Goal: Information Seeking & Learning: Learn about a topic

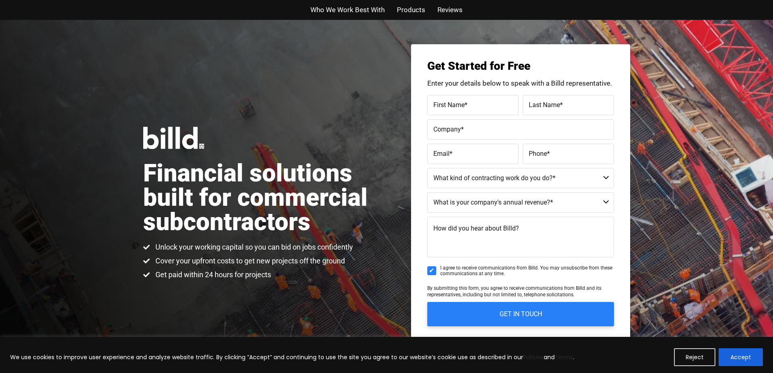
click at [727, 218] on div "Financial solutions built for commercial subcontractors Unlock your working cap…" at bounding box center [386, 203] width 773 height 367
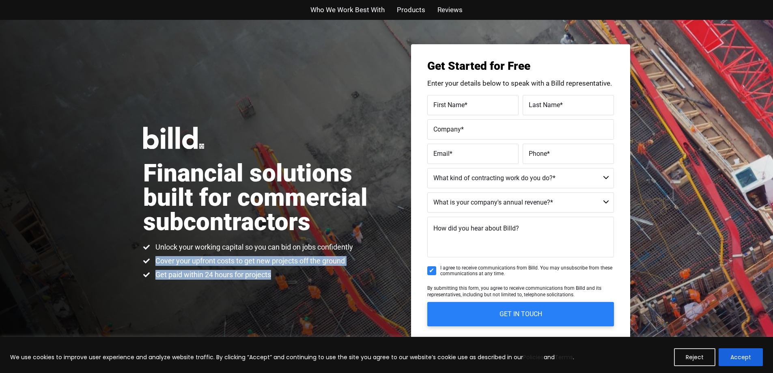
drag, startPoint x: 157, startPoint y: 261, endPoint x: 325, endPoint y: 268, distance: 168.5
click at [325, 268] on ul "Unlock your working capital so you can bid on jobs confidently Cover your upfro…" at bounding box center [248, 260] width 210 height 37
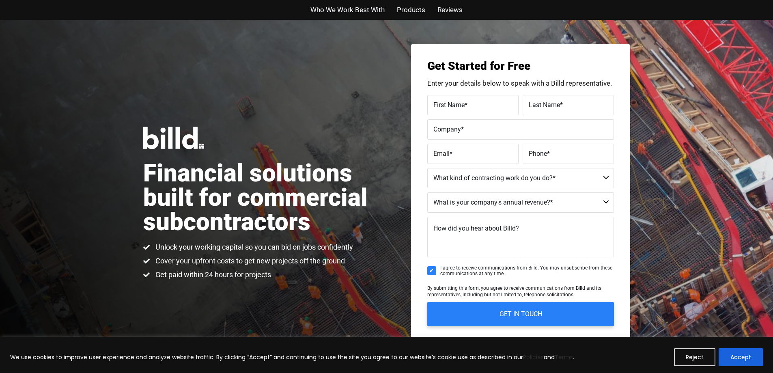
click at [277, 284] on div "Financial solutions built for commercial subcontractors Unlock your working cap…" at bounding box center [386, 203] width 773 height 367
click at [738, 361] on button "Accept" at bounding box center [741, 357] width 44 height 18
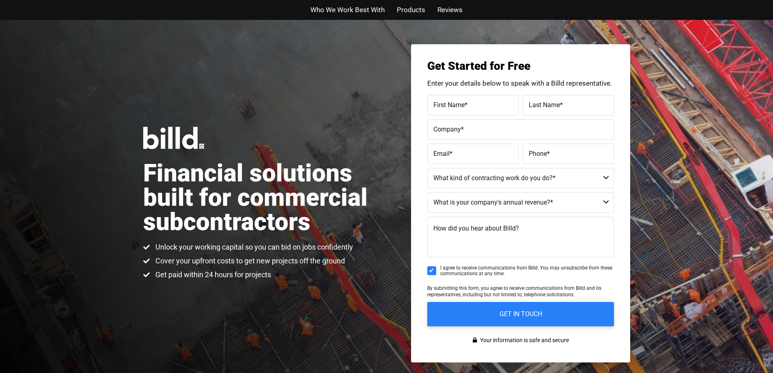
click at [451, 12] on span "Reviews" at bounding box center [449, 10] width 25 height 12
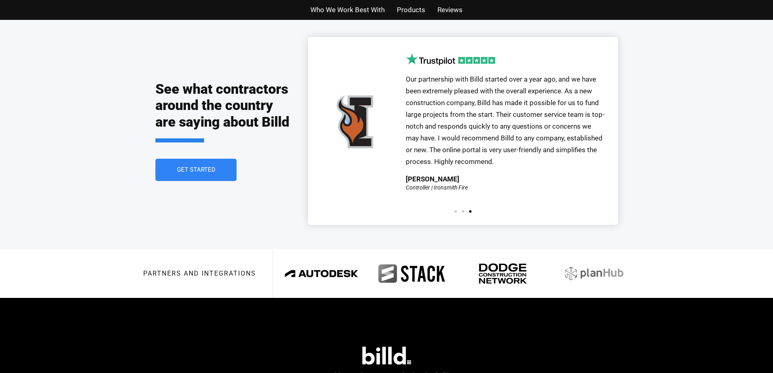
scroll to position [1802, 0]
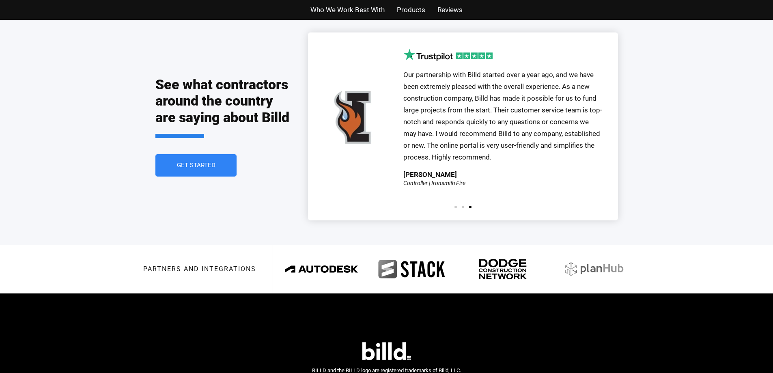
click at [493, 111] on span "Our partnership with Billd started over a year ago, and we have been extremely …" at bounding box center [502, 116] width 199 height 90
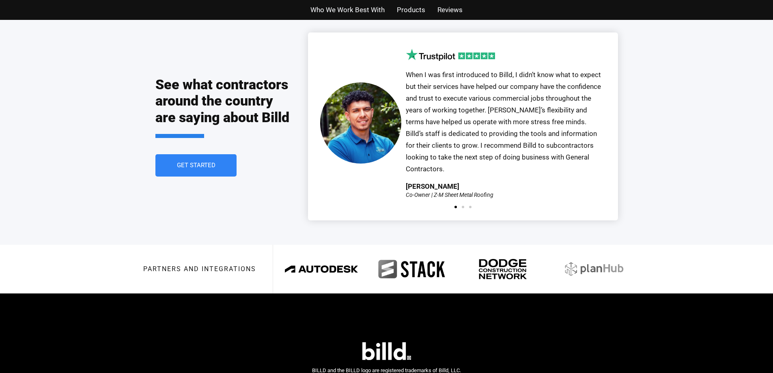
click at [658, 85] on div "See what contractors around the country are saying about Billd Get Started Our …" at bounding box center [386, 126] width 773 height 236
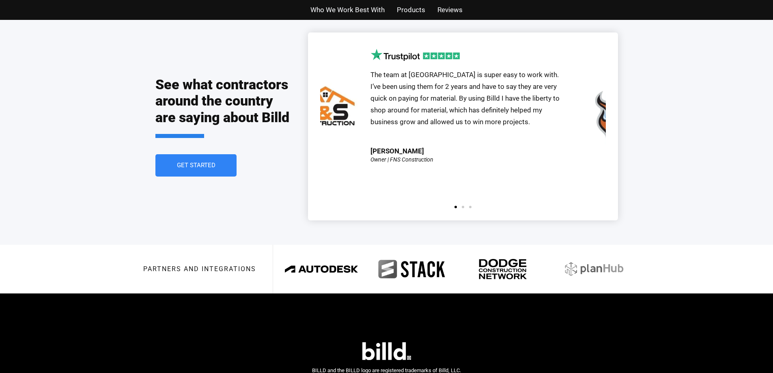
click at [267, 100] on div "See what contractors around the country are saying about Billd Get Started Our …" at bounding box center [386, 126] width 463 height 236
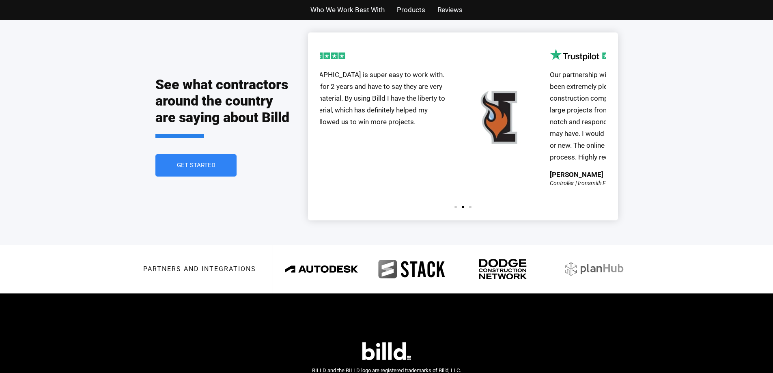
click at [334, 90] on p "The team at [GEOGRAPHIC_DATA] is super easy to work with. I’ve been using them …" at bounding box center [356, 98] width 200 height 59
